Goal: Task Accomplishment & Management: Manage account settings

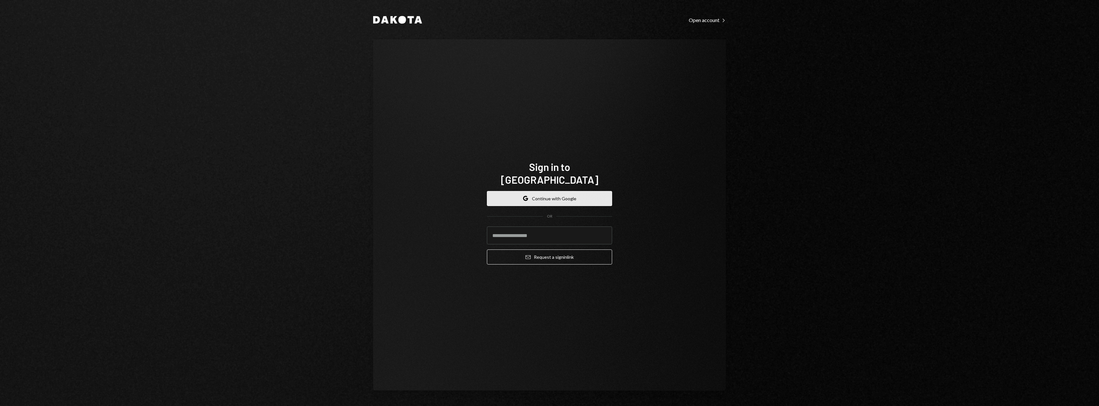
click at [553, 191] on button "Google Continue with Google" at bounding box center [549, 198] width 125 height 15
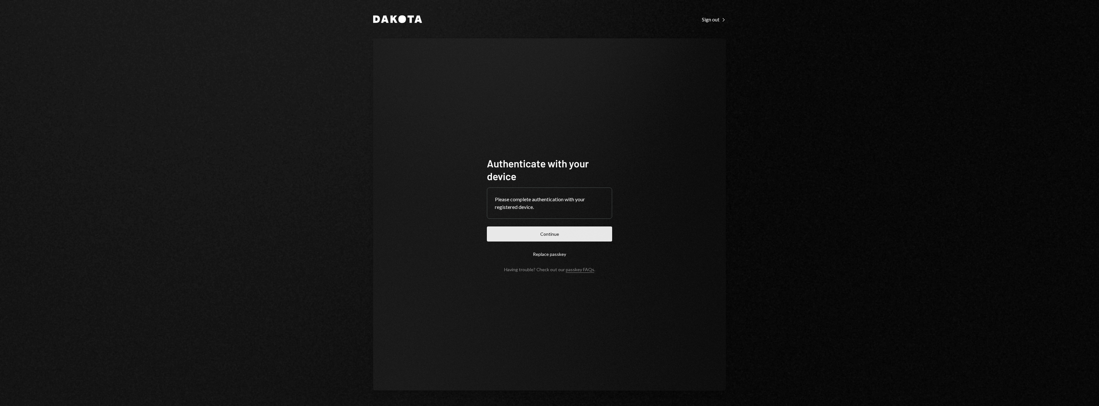
click at [562, 234] on button "Continue" at bounding box center [549, 234] width 125 height 15
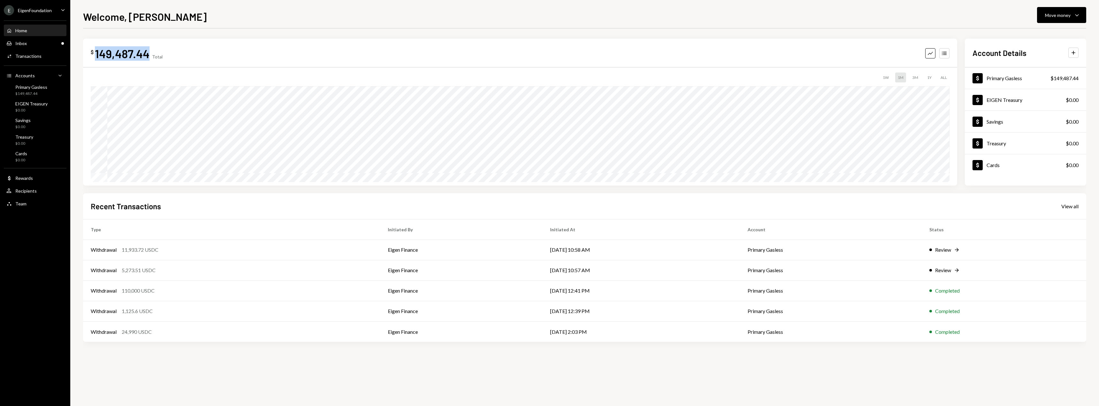
drag, startPoint x: 149, startPoint y: 54, endPoint x: 96, endPoint y: 54, distance: 52.1
click at [96, 54] on div "149,487.44" at bounding box center [122, 53] width 55 height 14
copy div "149,487.44"
